Goal: Find specific page/section: Find specific page/section

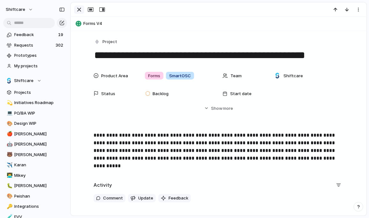
click at [78, 8] on div "button" at bounding box center [79, 10] width 8 height 8
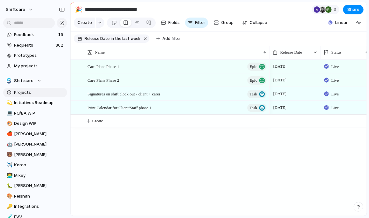
click at [24, 92] on span "Projects" at bounding box center [39, 92] width 50 height 6
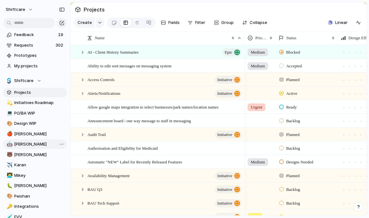
click at [23, 146] on span "[PERSON_NAME]" at bounding box center [39, 144] width 50 height 6
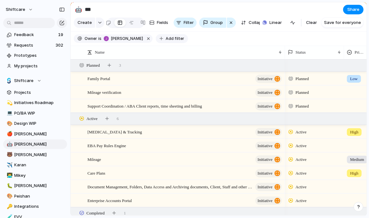
click at [177, 35] on button "Add filter" at bounding box center [172, 38] width 32 height 9
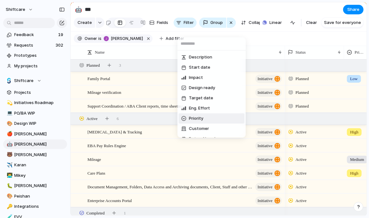
scroll to position [263, 0]
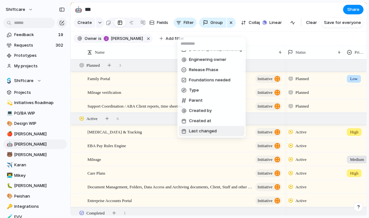
click at [201, 134] on span "Last changed" at bounding box center [203, 131] width 28 height 6
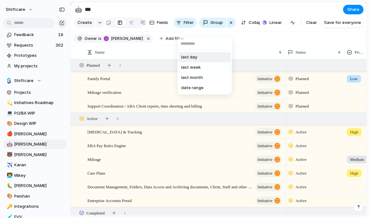
click at [193, 58] on span "last day" at bounding box center [189, 57] width 16 height 6
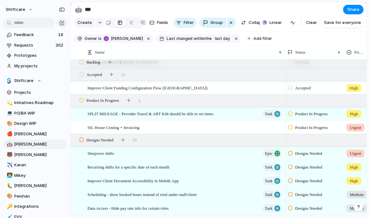
scroll to position [24, 0]
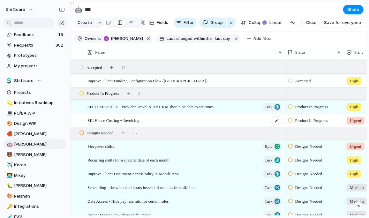
click at [171, 119] on div "SIL House Costing + Invoicing" at bounding box center [184, 120] width 195 height 13
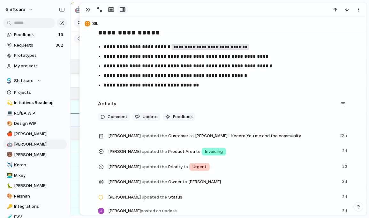
scroll to position [1319, 0]
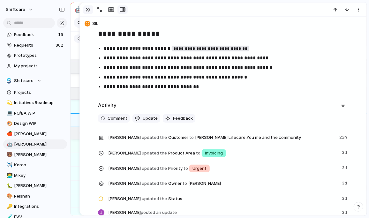
click at [87, 9] on div "button" at bounding box center [88, 9] width 5 height 5
